Goal: Information Seeking & Learning: Find specific fact

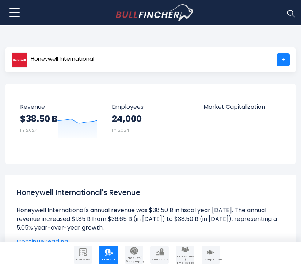
click at [167, 182] on div "Honeywell International's Revenue Honeywell International's annual revenue was …" at bounding box center [150, 217] width 279 height 70
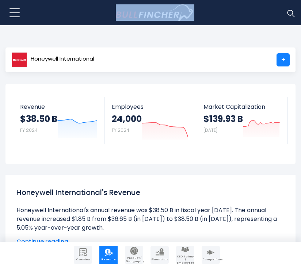
drag, startPoint x: 109, startPoint y: 12, endPoint x: 171, endPoint y: 15, distance: 62.6
click at [171, 15] on div "Recent searches Trending searches Apple Overview Meta Platforms Financials" at bounding box center [150, 13] width 290 height 26
copy link "Go to homepage"
click at [138, 16] on img "Go to homepage" at bounding box center [155, 12] width 79 height 17
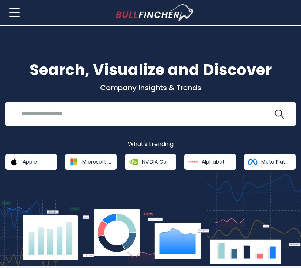
click at [275, 12] on div "Home Companies Ranking Blog Register Login" at bounding box center [150, 13] width 290 height 26
click at [170, 57] on div "Search, Visualize and Discover Company Insights & Trends Recent searches Trendi…" at bounding box center [150, 146] width 301 height 241
